Goal: Information Seeking & Learning: Learn about a topic

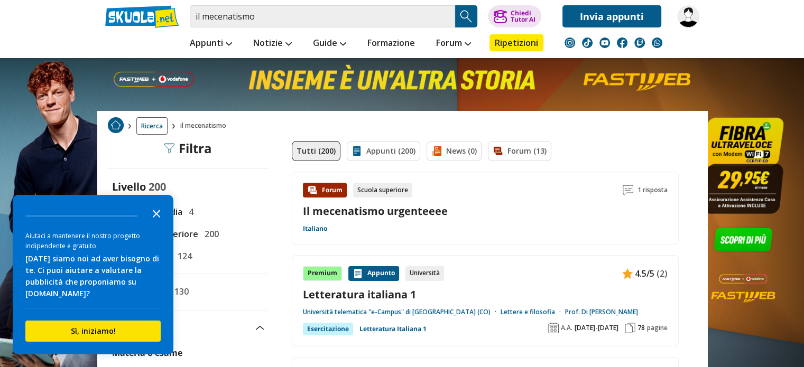
click at [156, 216] on icon "Close the survey" at bounding box center [156, 212] width 21 height 21
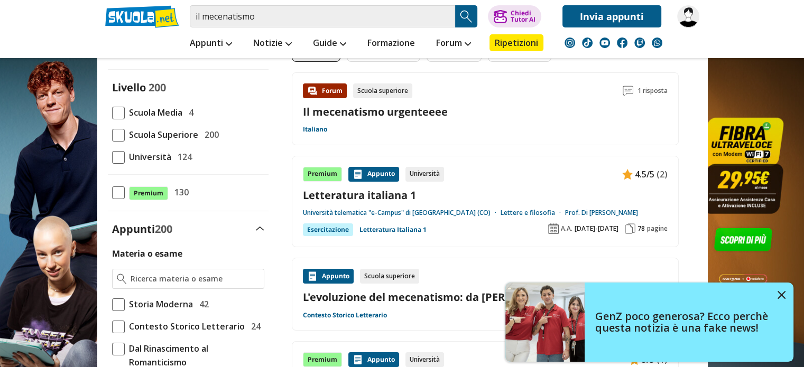
scroll to position [106, 0]
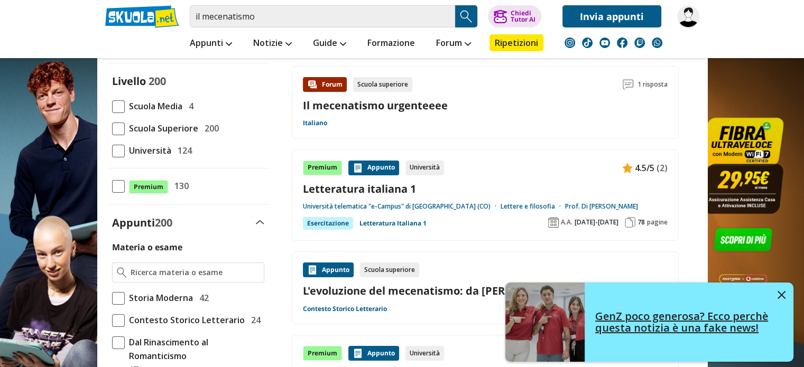
click at [782, 295] on img at bounding box center [781, 295] width 8 height 8
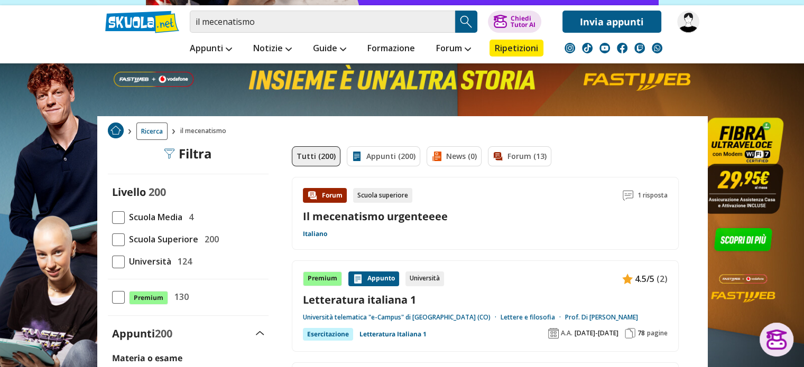
scroll to position [211, 0]
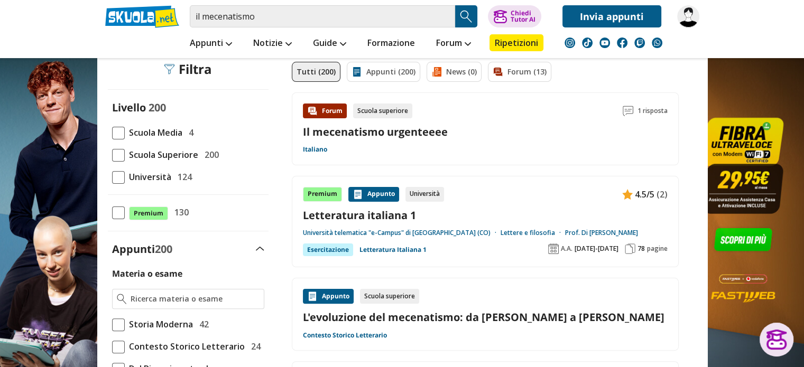
click at [380, 133] on link "Il mecenatismo urgenteeee" at bounding box center [375, 132] width 145 height 14
click at [121, 156] on span at bounding box center [118, 155] width 13 height 13
click at [112, 155] on input "Scuola Superiore 200" at bounding box center [112, 155] width 0 height 0
